Goal: Use online tool/utility: Use online tool/utility

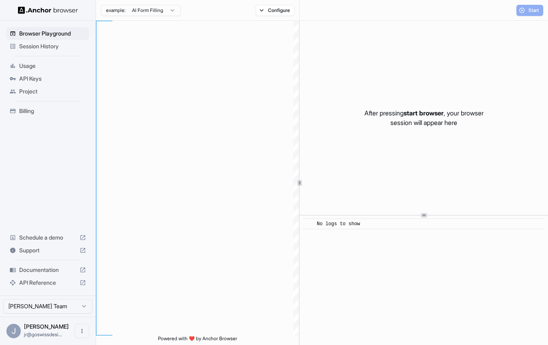
type textarea "**********"
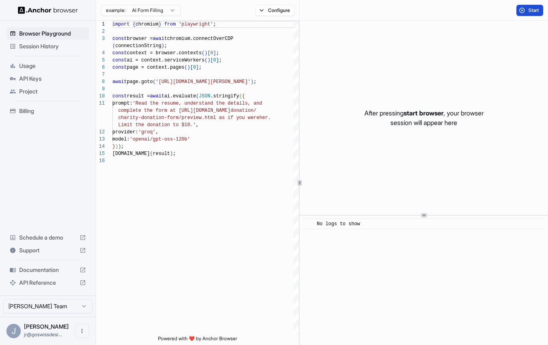
click at [536, 10] on span "Start" at bounding box center [533, 10] width 11 height 6
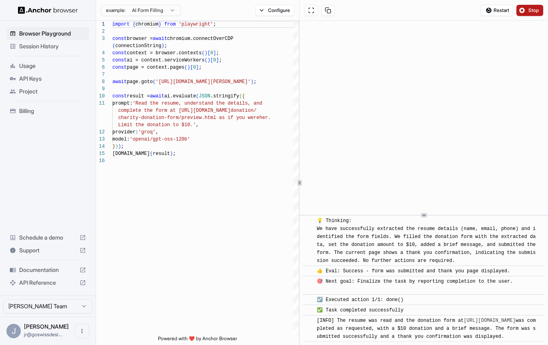
scroll to position [493, 0]
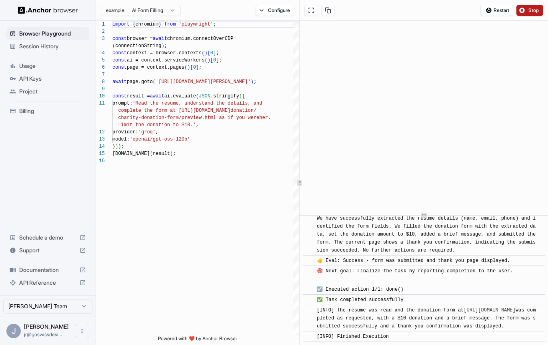
click at [51, 48] on span "Session History" at bounding box center [52, 46] width 67 height 8
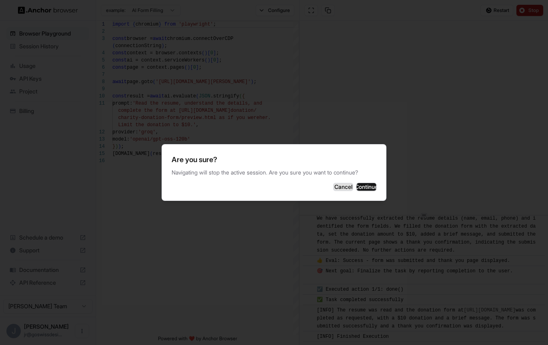
click at [333, 185] on button "Cancel" at bounding box center [343, 187] width 20 height 8
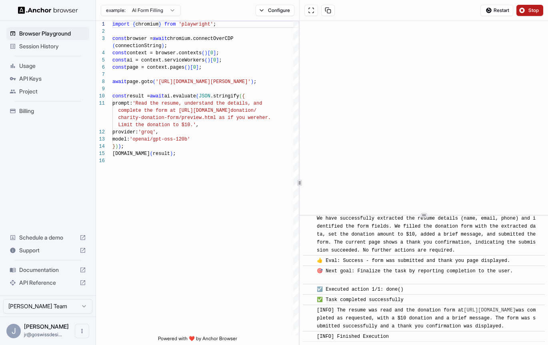
click at [34, 91] on span "Project" at bounding box center [52, 92] width 67 height 8
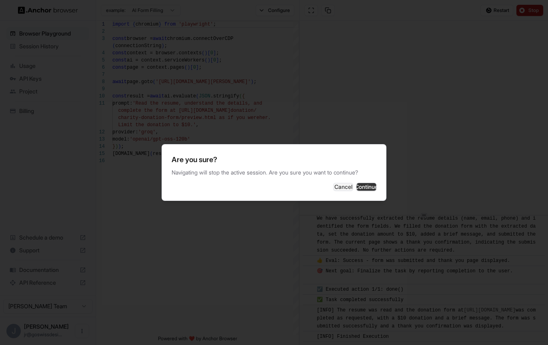
click at [366, 186] on button "Continue" at bounding box center [366, 187] width 20 height 8
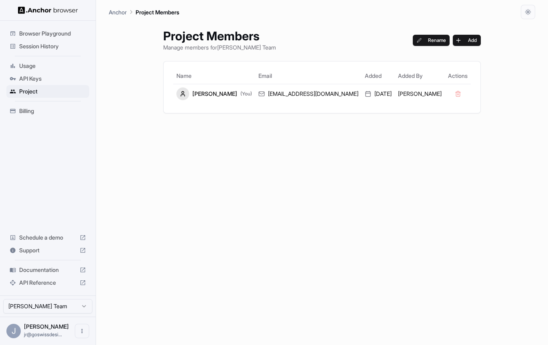
click at [30, 67] on span "Usage" at bounding box center [52, 66] width 67 height 8
